Goal: Information Seeking & Learning: Learn about a topic

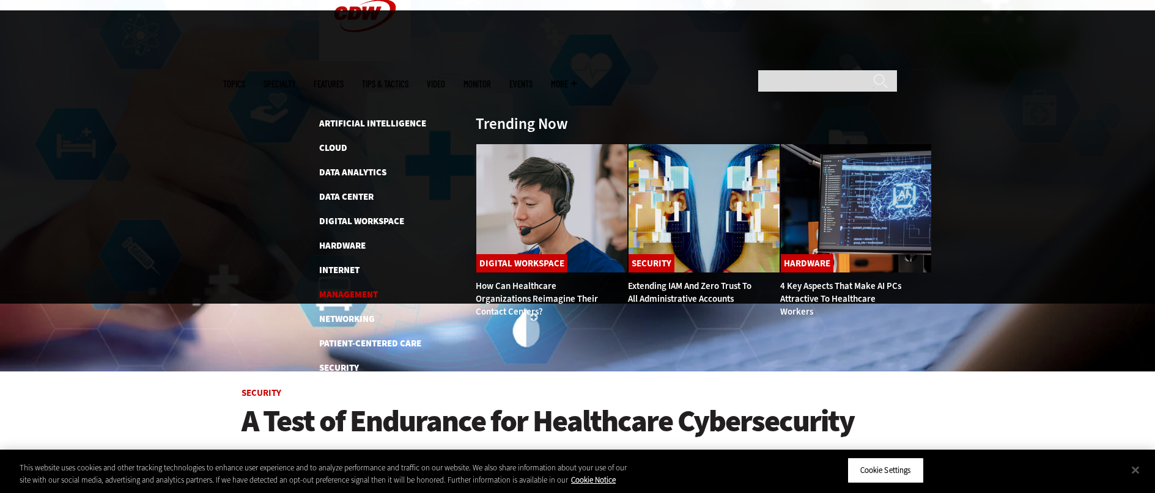
scroll to position [72, 0]
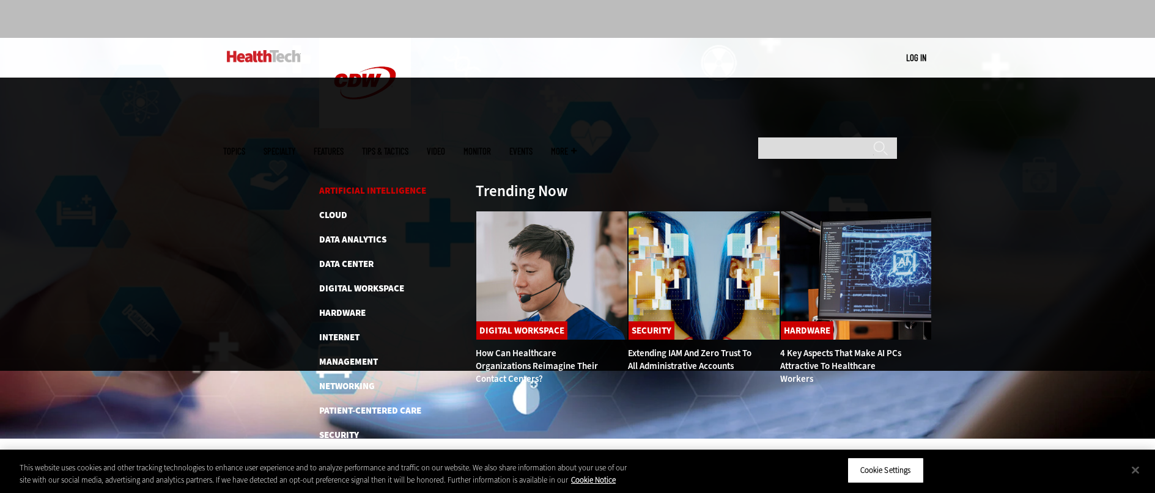
click at [383, 185] on link "Artificial Intelligence" at bounding box center [372, 191] width 107 height 12
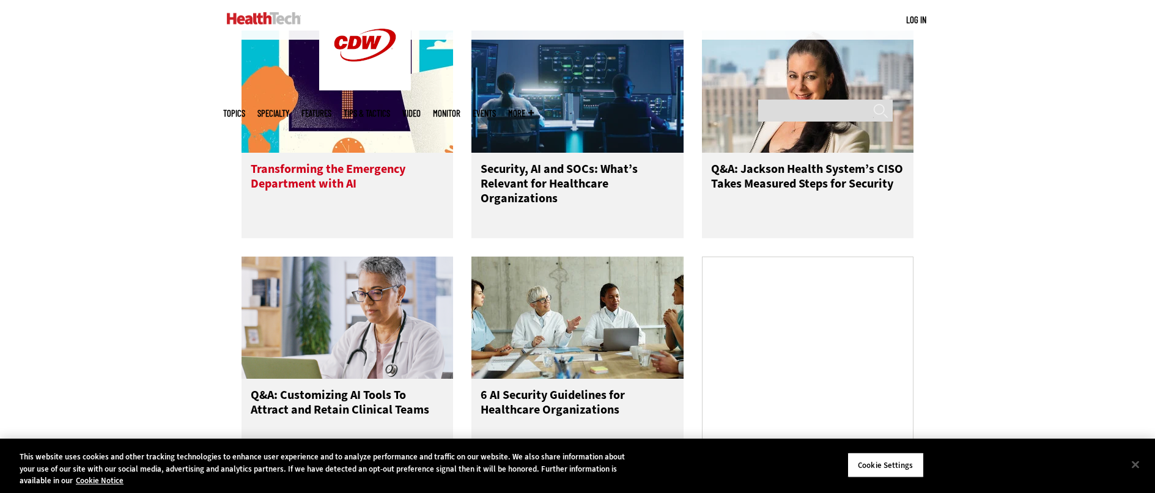
click at [357, 198] on h3 "Transforming the Emergency Department with AI" at bounding box center [348, 186] width 194 height 49
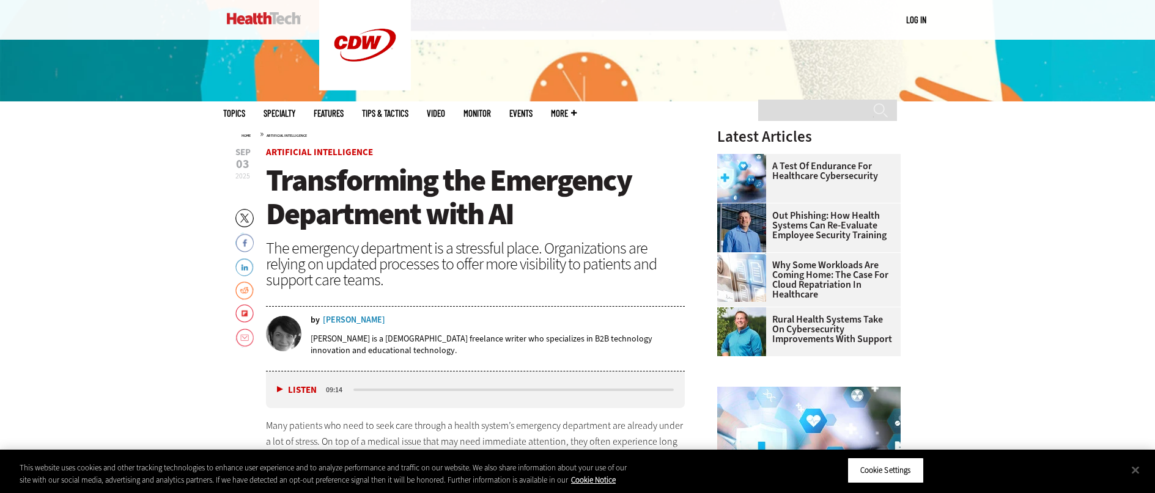
click at [363, 316] on div "Erika Gimbel" at bounding box center [354, 320] width 62 height 9
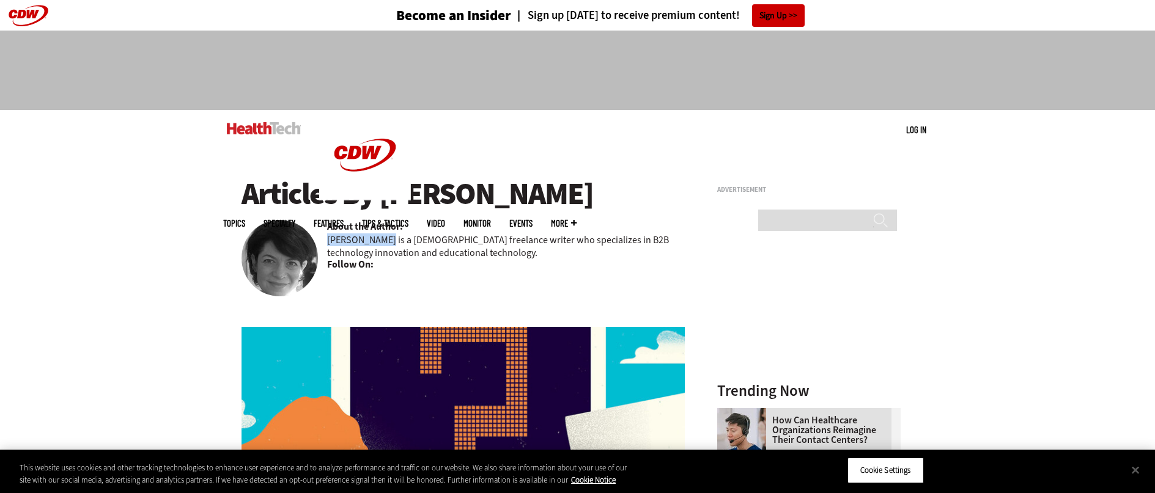
drag, startPoint x: 329, startPoint y: 240, endPoint x: 380, endPoint y: 240, distance: 50.8
click at [380, 240] on p "[PERSON_NAME] is a [DEMOGRAPHIC_DATA] freelance writer who specializes in B2B t…" at bounding box center [506, 247] width 358 height 26
copy p "[PERSON_NAME]"
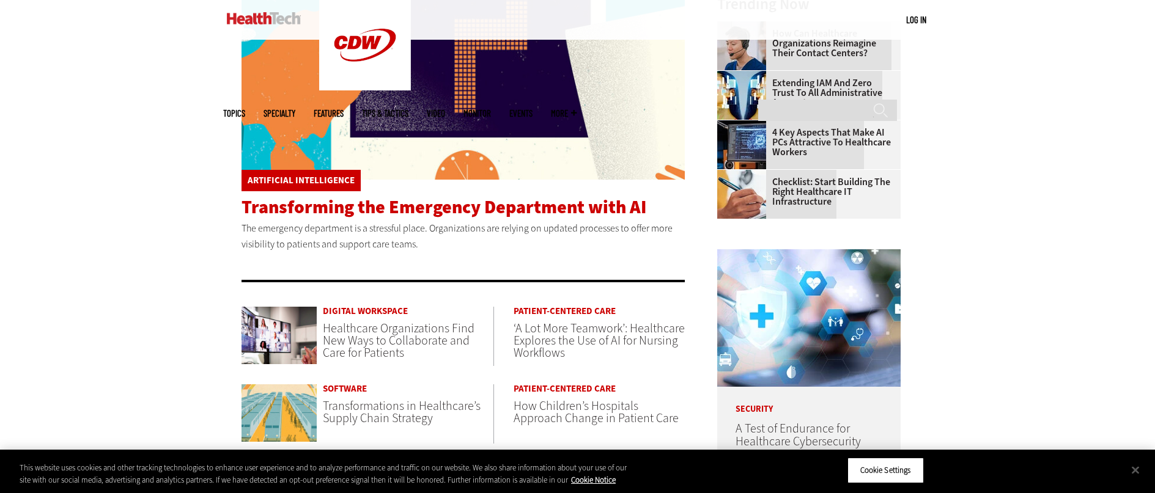
click at [516, 207] on span "Transforming the Emergency Department with AI" at bounding box center [444, 207] width 405 height 24
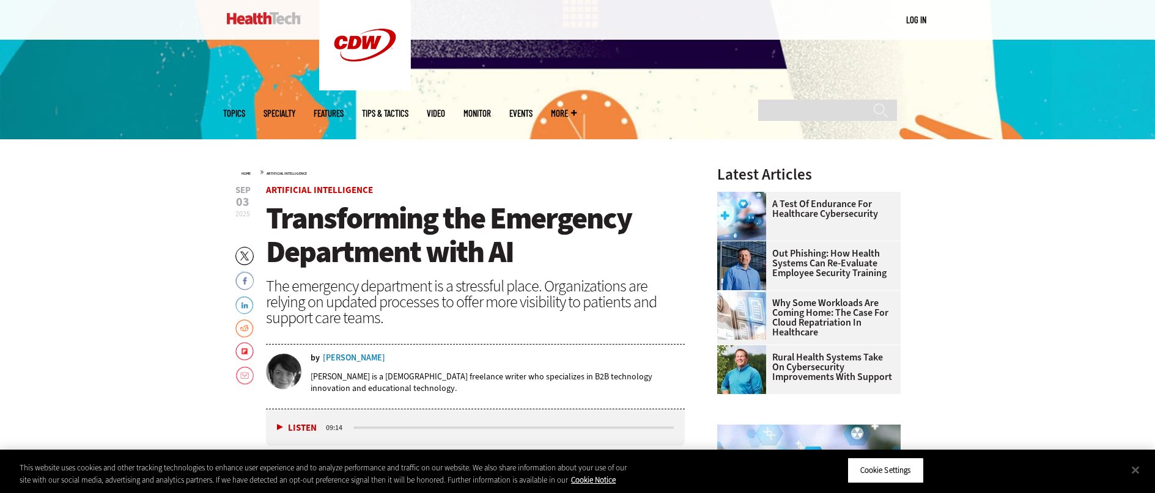
scroll to position [372, 0]
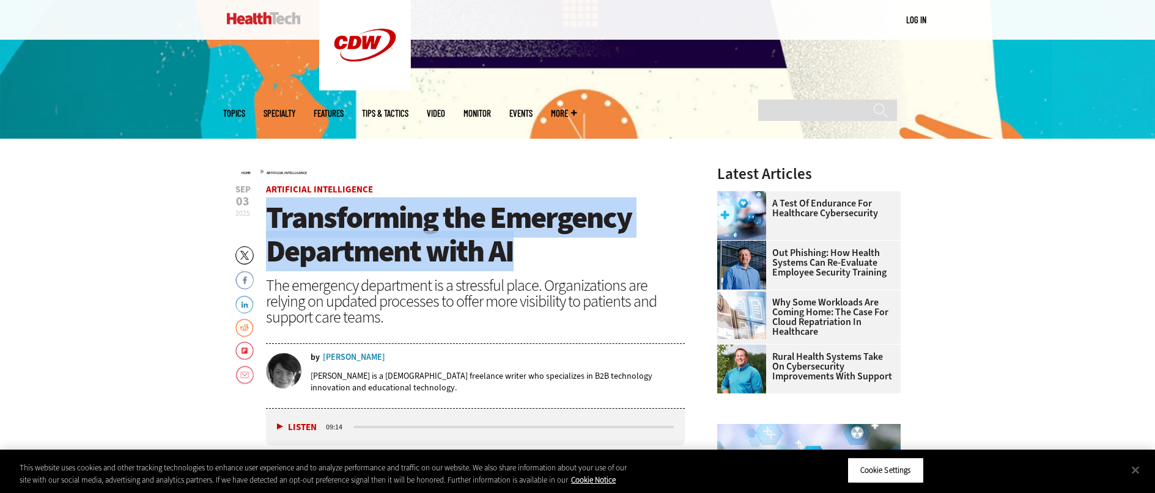
drag, startPoint x: 516, startPoint y: 260, endPoint x: 273, endPoint y: 222, distance: 245.7
click at [268, 223] on h1 "Transforming the Emergency Department with AI" at bounding box center [476, 234] width 420 height 67
copy span "Transforming the Emergency Department with AI"
